Goal: Task Accomplishment & Management: Manage account settings

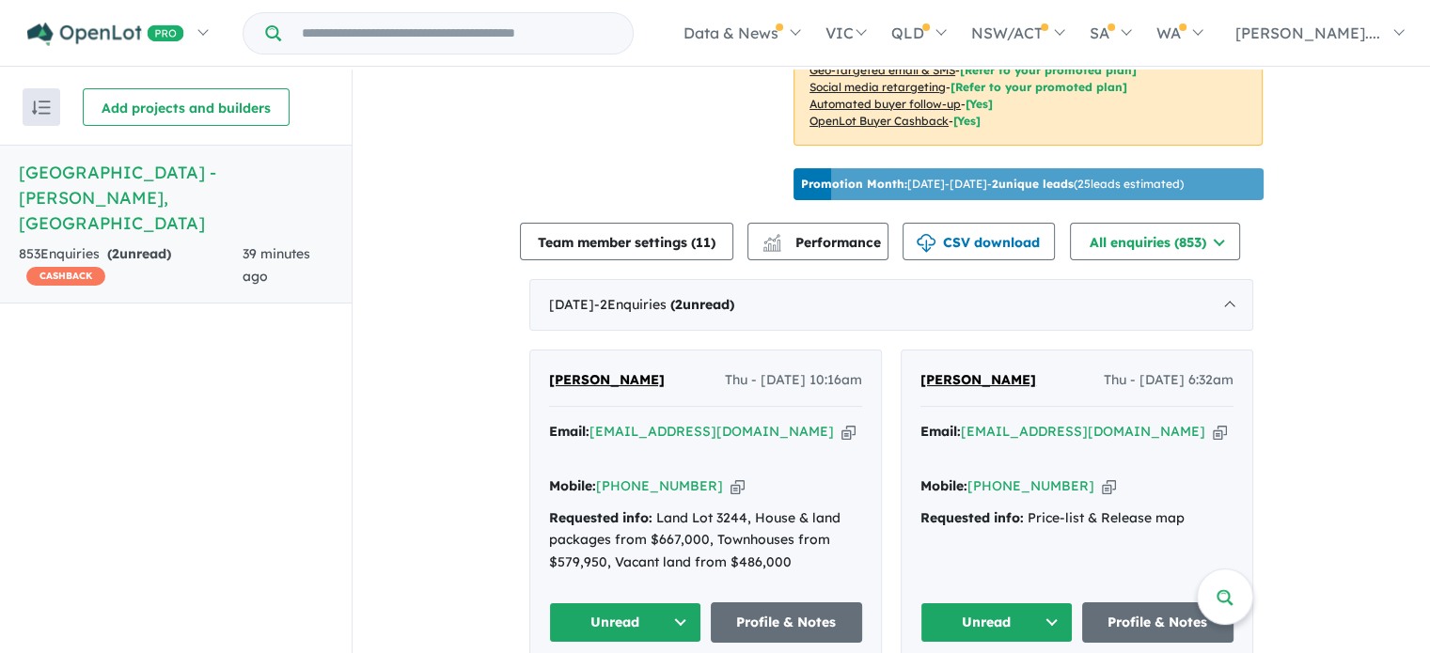
scroll to position [564, 0]
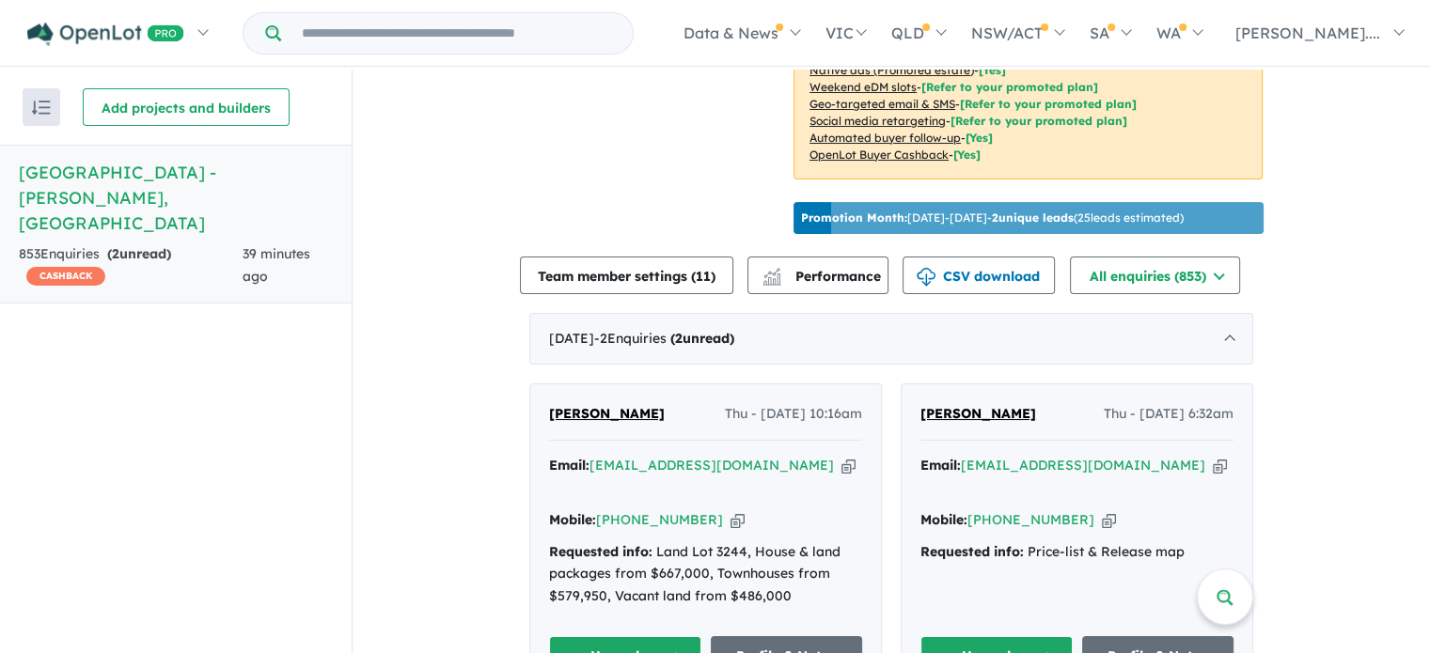
click at [1049, 636] on button "Unread" at bounding box center [996, 656] width 152 height 40
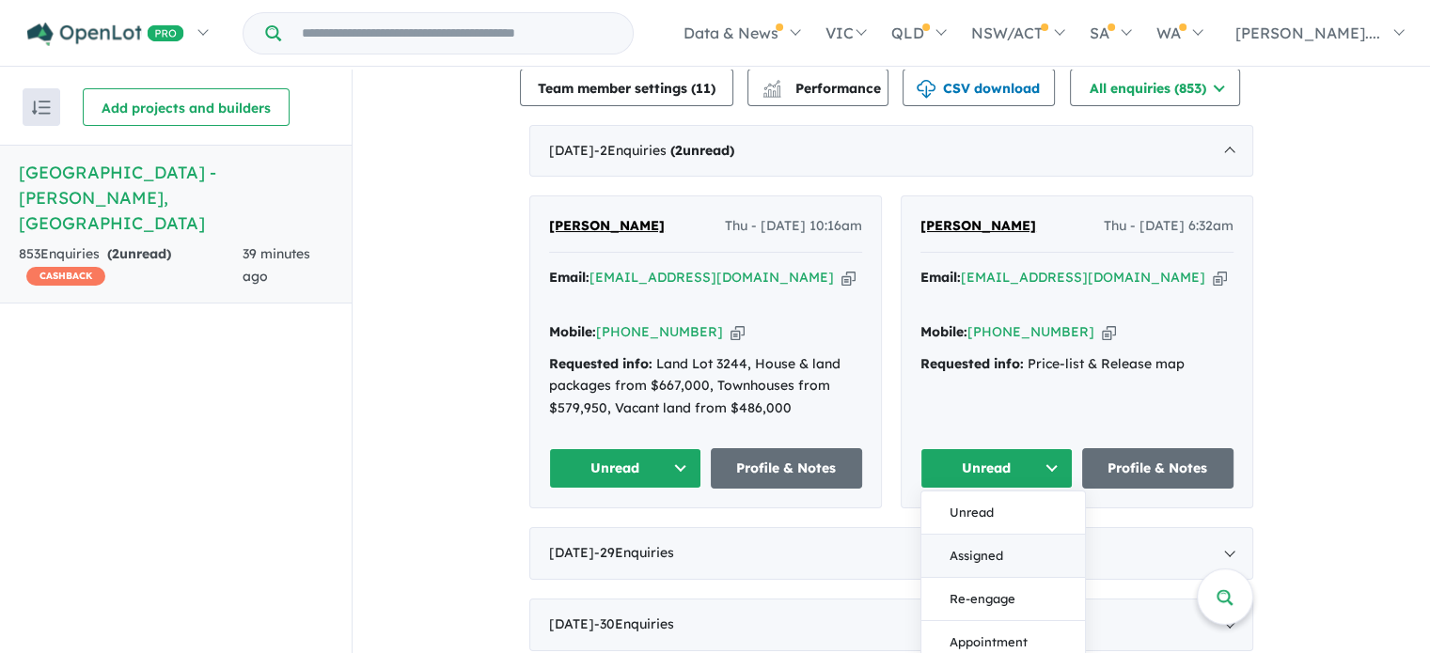
click at [970, 535] on button "Assigned" at bounding box center [1003, 556] width 164 height 43
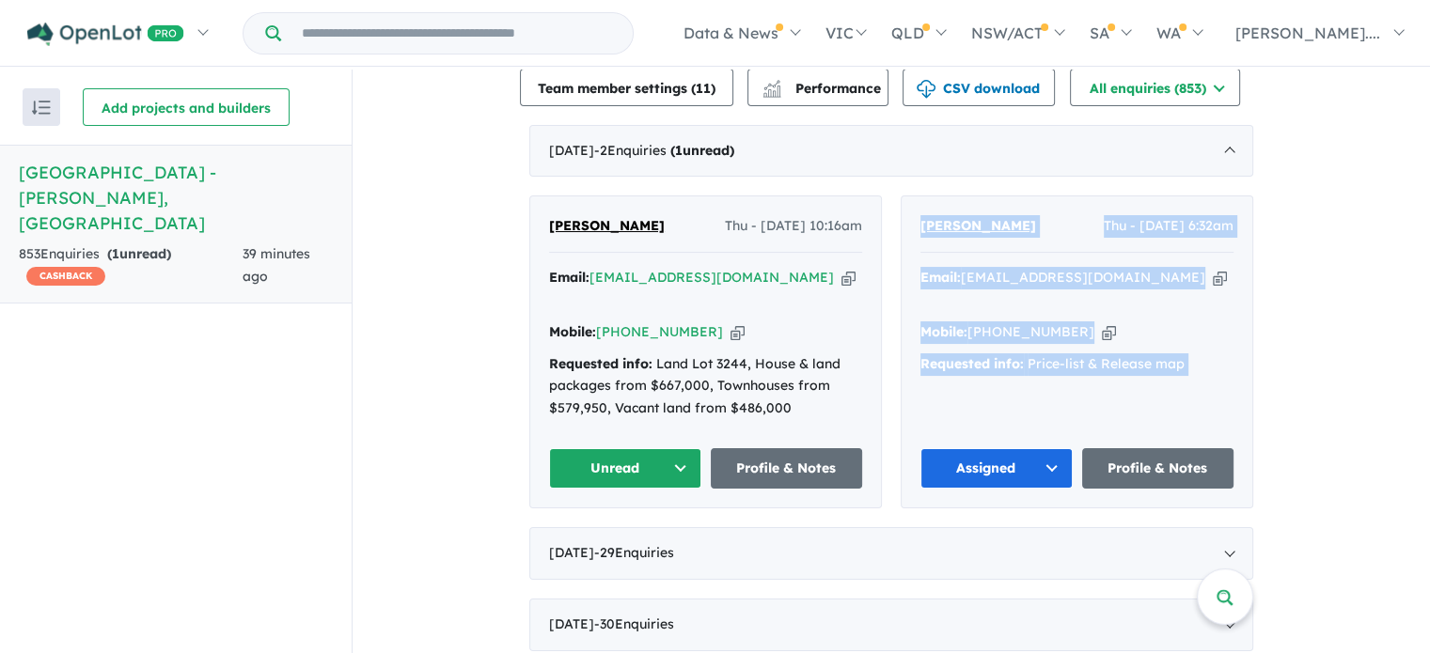
drag, startPoint x: 1233, startPoint y: 349, endPoint x: 894, endPoint y: 180, distance: 378.7
click at [894, 195] on div "[PERSON_NAME] - [DATE] 10:16am Email: [EMAIL_ADDRESS][DOMAIN_NAME] Copied! Mobi…" at bounding box center [891, 351] width 724 height 313
copy div "Loremi Dolors Ame - 34/51/0195, 5:21co Adipi: elitseddoeiu941@tempo.inc Utlabo!…"
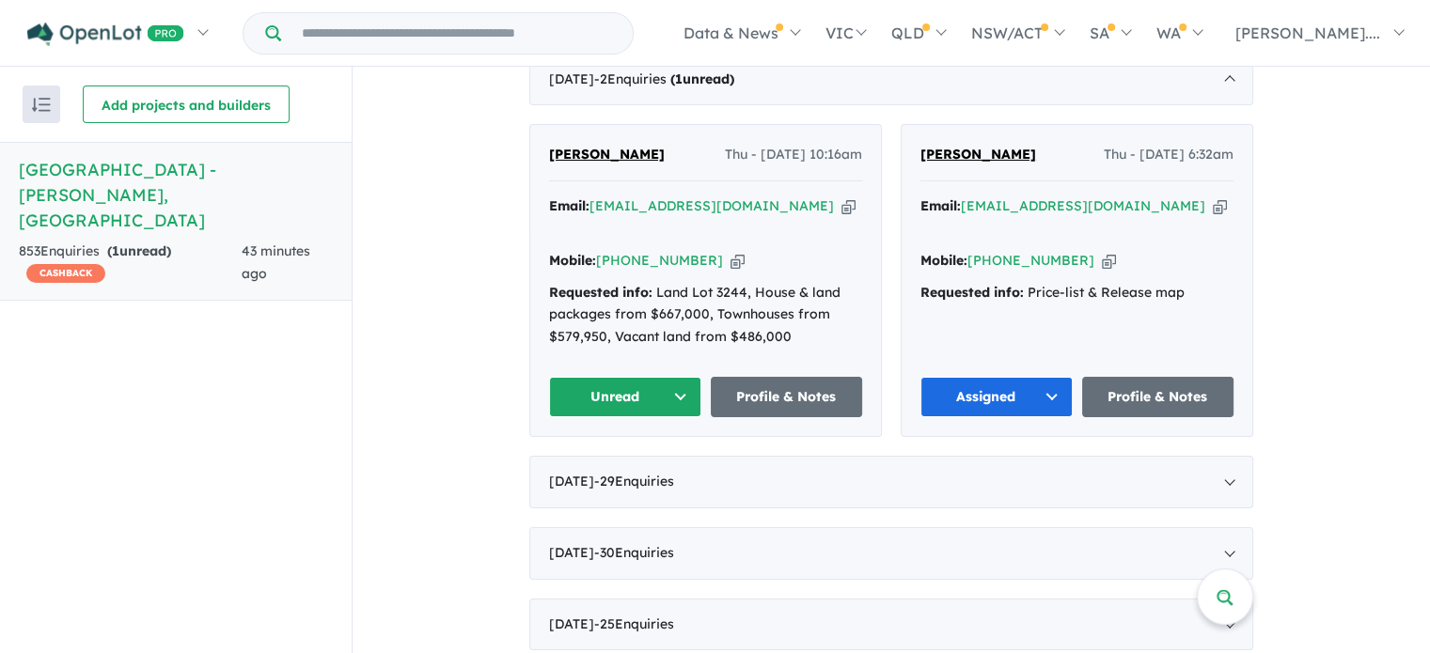
scroll to position [846, 0]
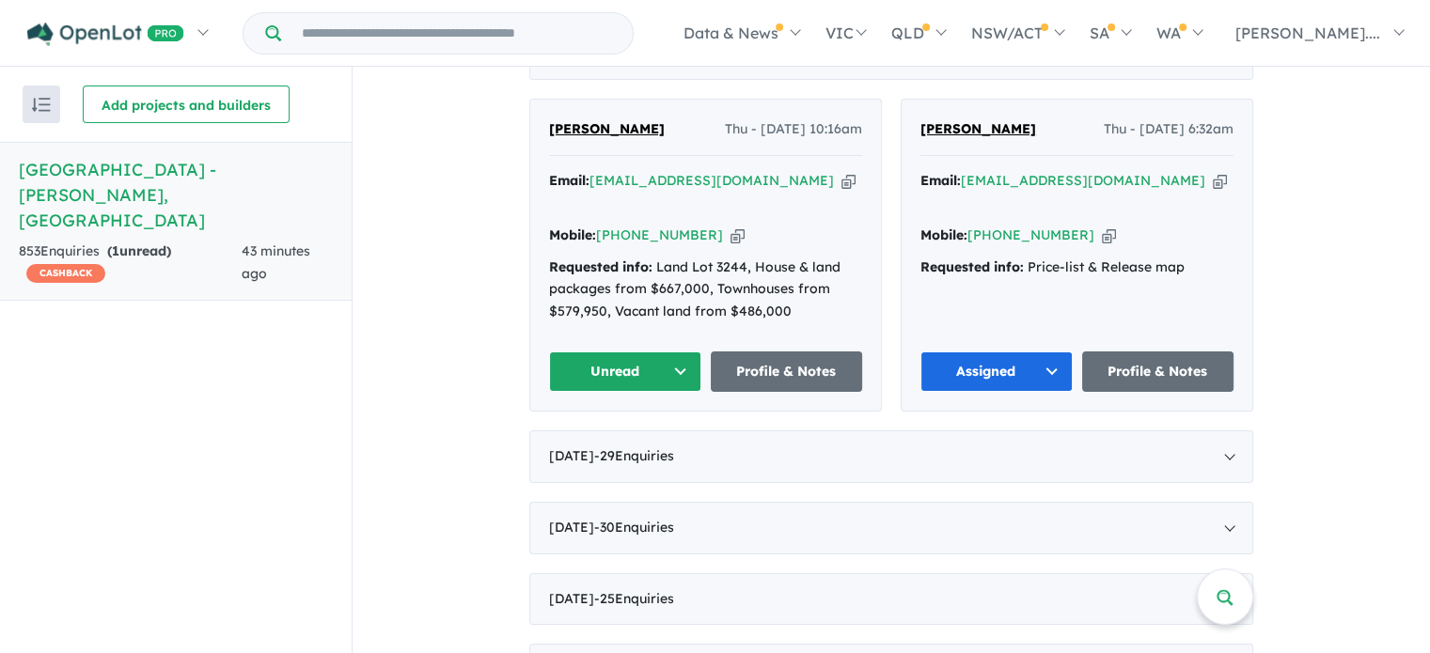
click at [1049, 352] on button "Assigned" at bounding box center [996, 372] width 152 height 40
click at [996, 481] on button "Re-engage" at bounding box center [1003, 502] width 164 height 43
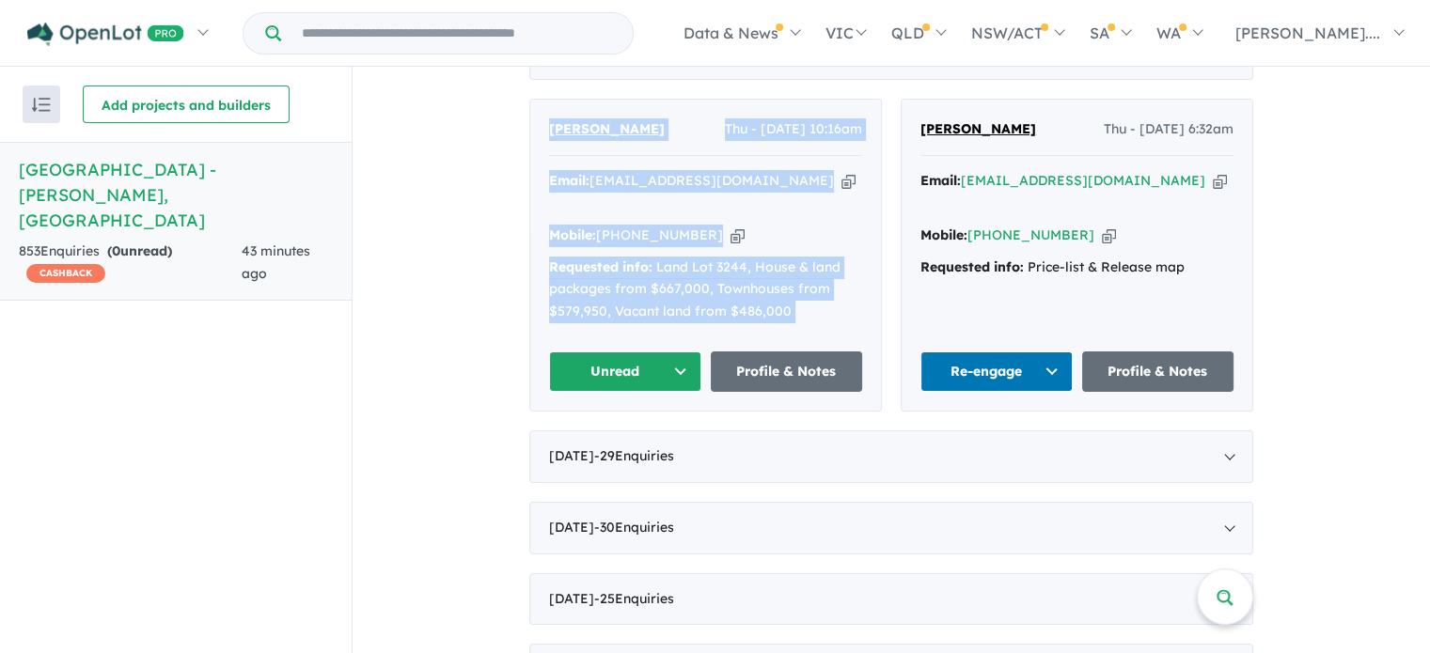
drag, startPoint x: 798, startPoint y: 280, endPoint x: 495, endPoint y: 90, distance: 357.3
copy div "Arezo Saifi Thu - 04/09/2025, 10:16am Email: arezosaifi44@gmail.com Copied! Mob…"
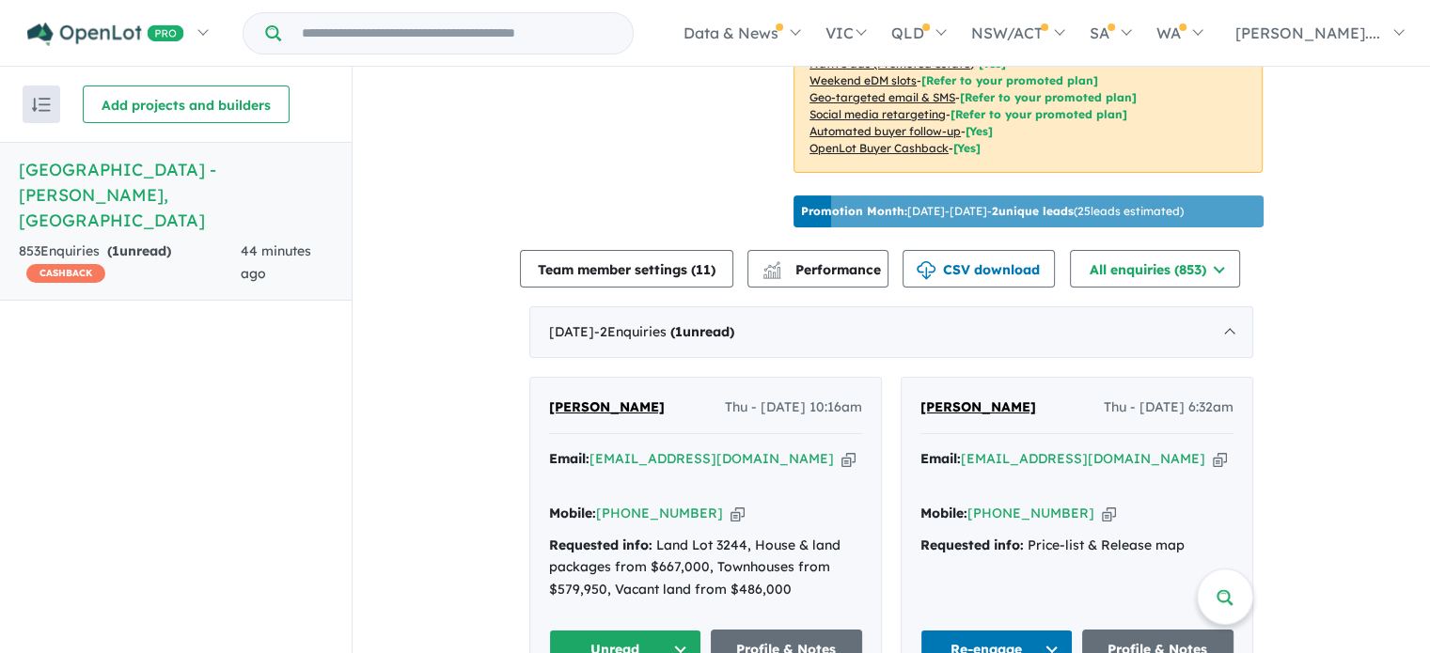
scroll to position [658, 0]
